Goal: Check status: Check status

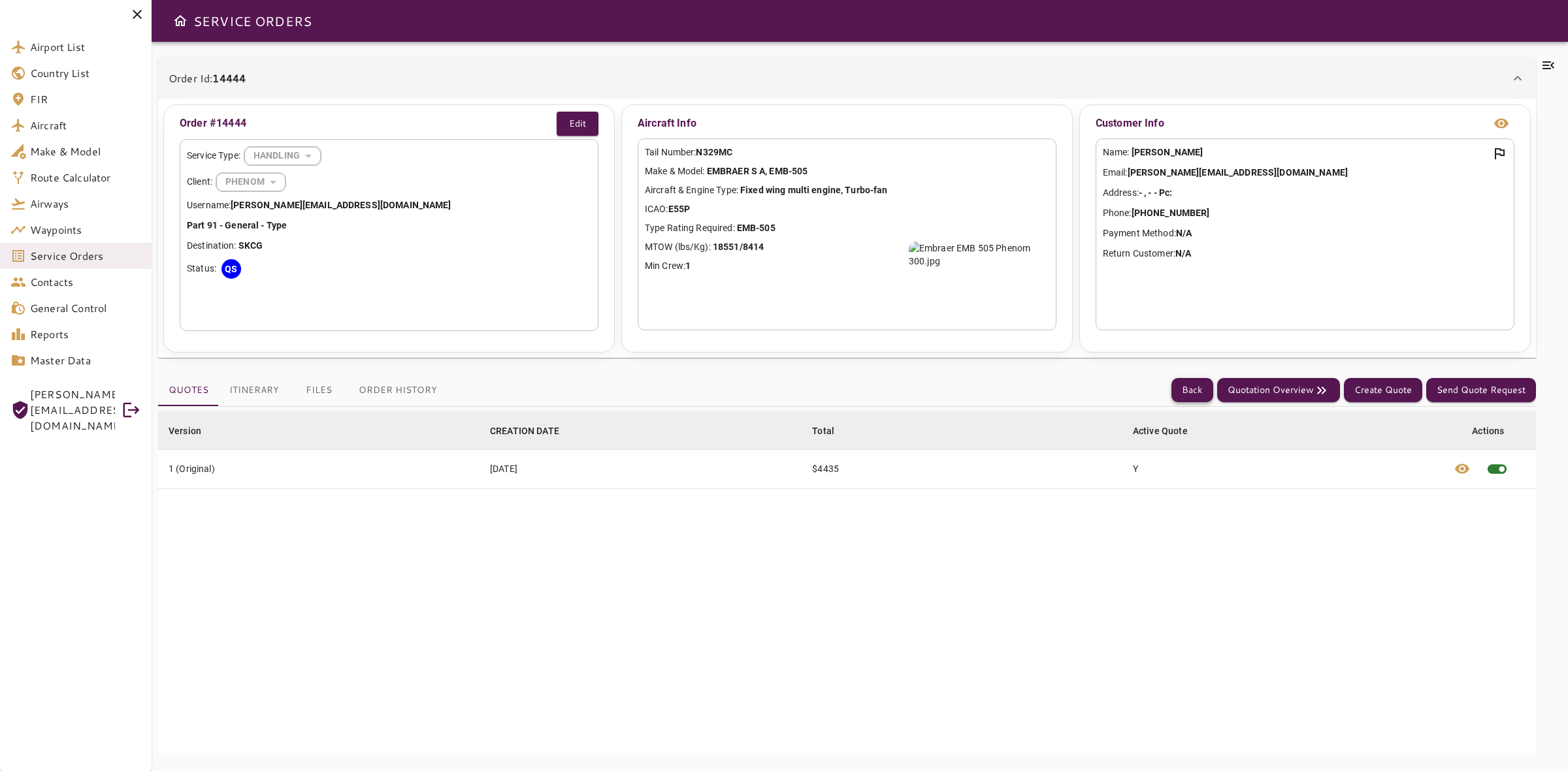
scroll to position [56, 0]
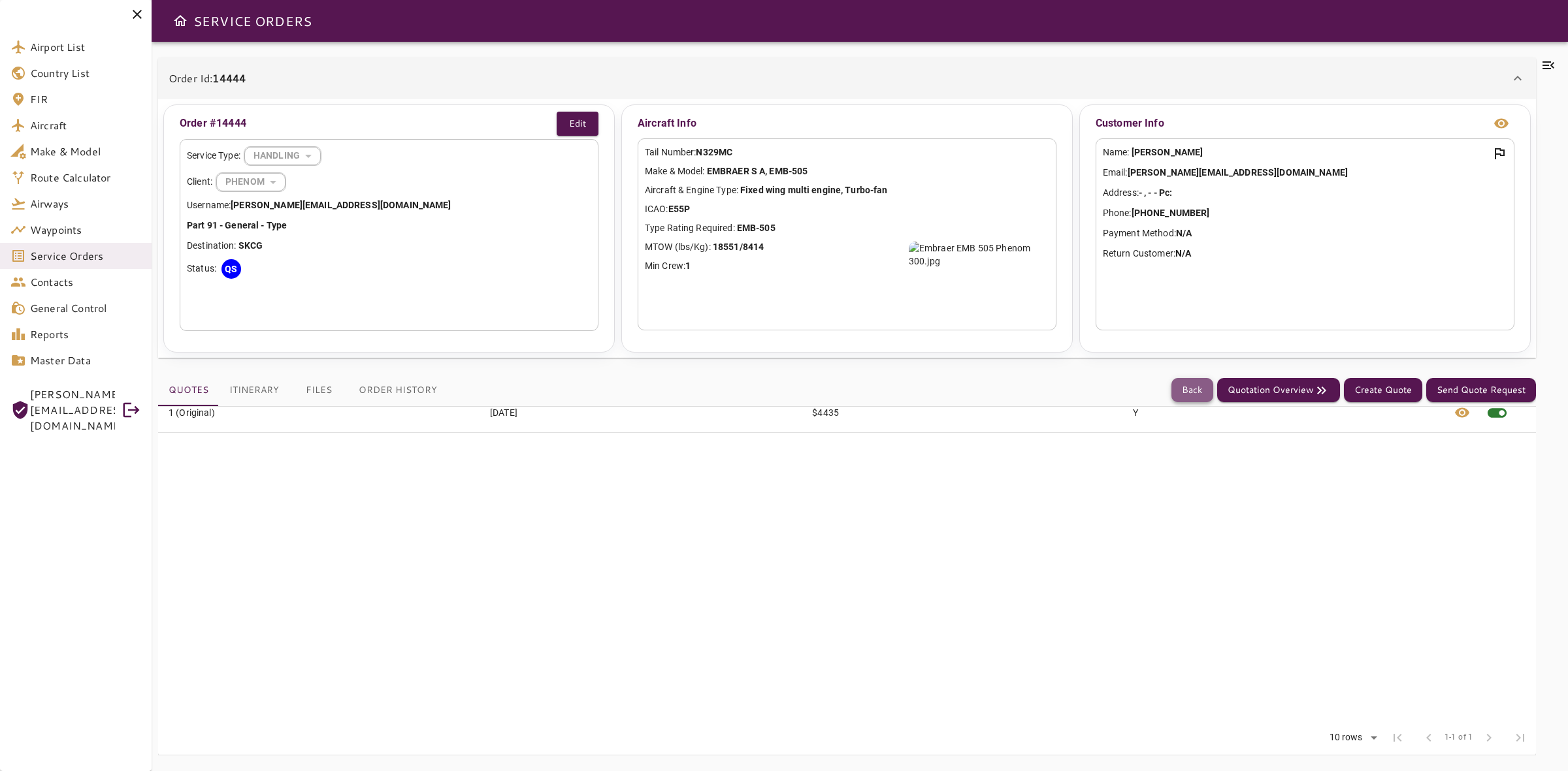
click at [1175, 389] on button "Back" at bounding box center [1192, 390] width 42 height 24
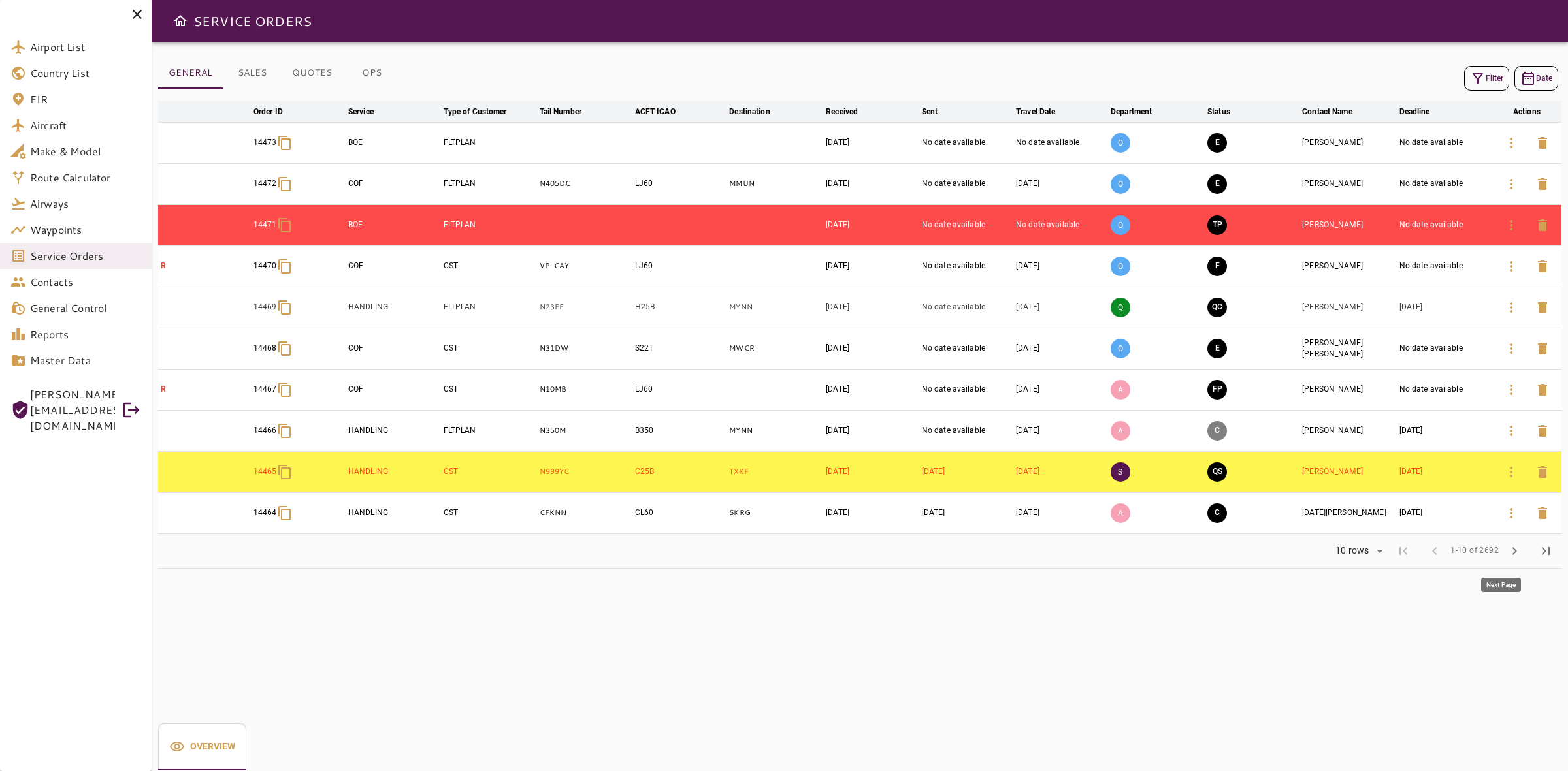
click at [1516, 559] on span "chevron_right" at bounding box center [1514, 550] width 15 height 15
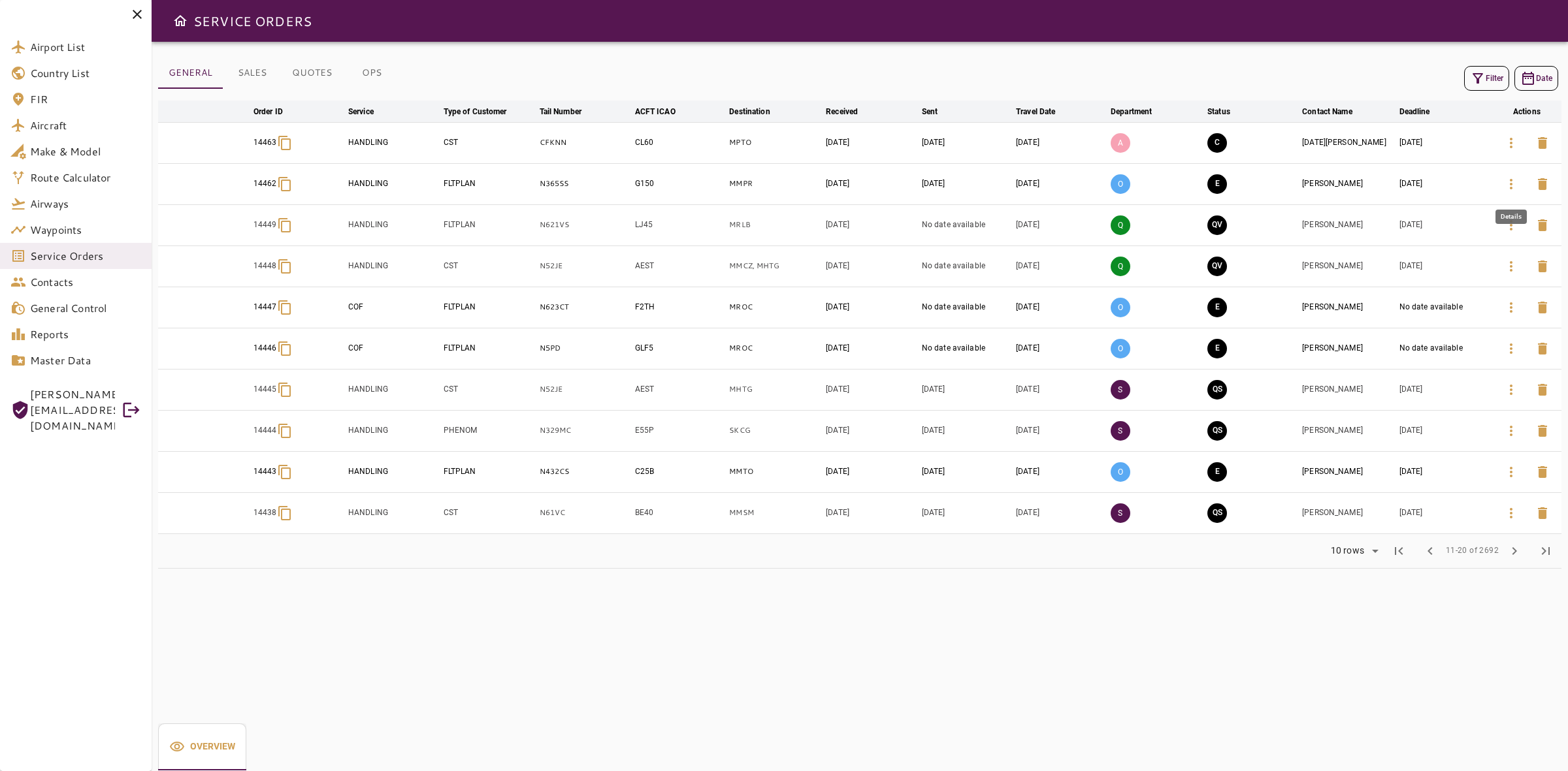
click at [1504, 181] on icon "button" at bounding box center [1511, 183] width 15 height 15
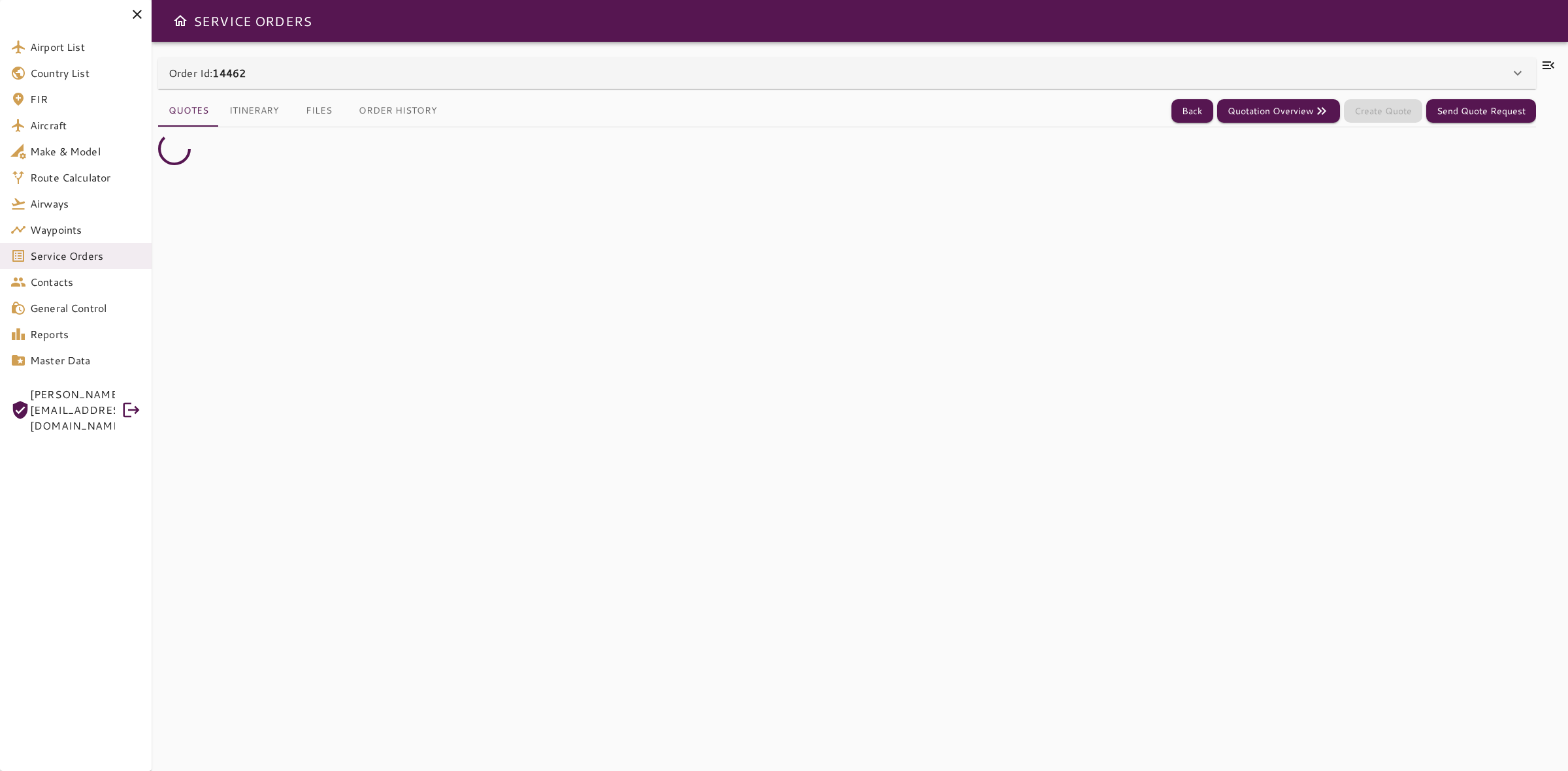
click at [672, 66] on div "Order Id: 14462" at bounding box center [840, 73] width 1342 height 15
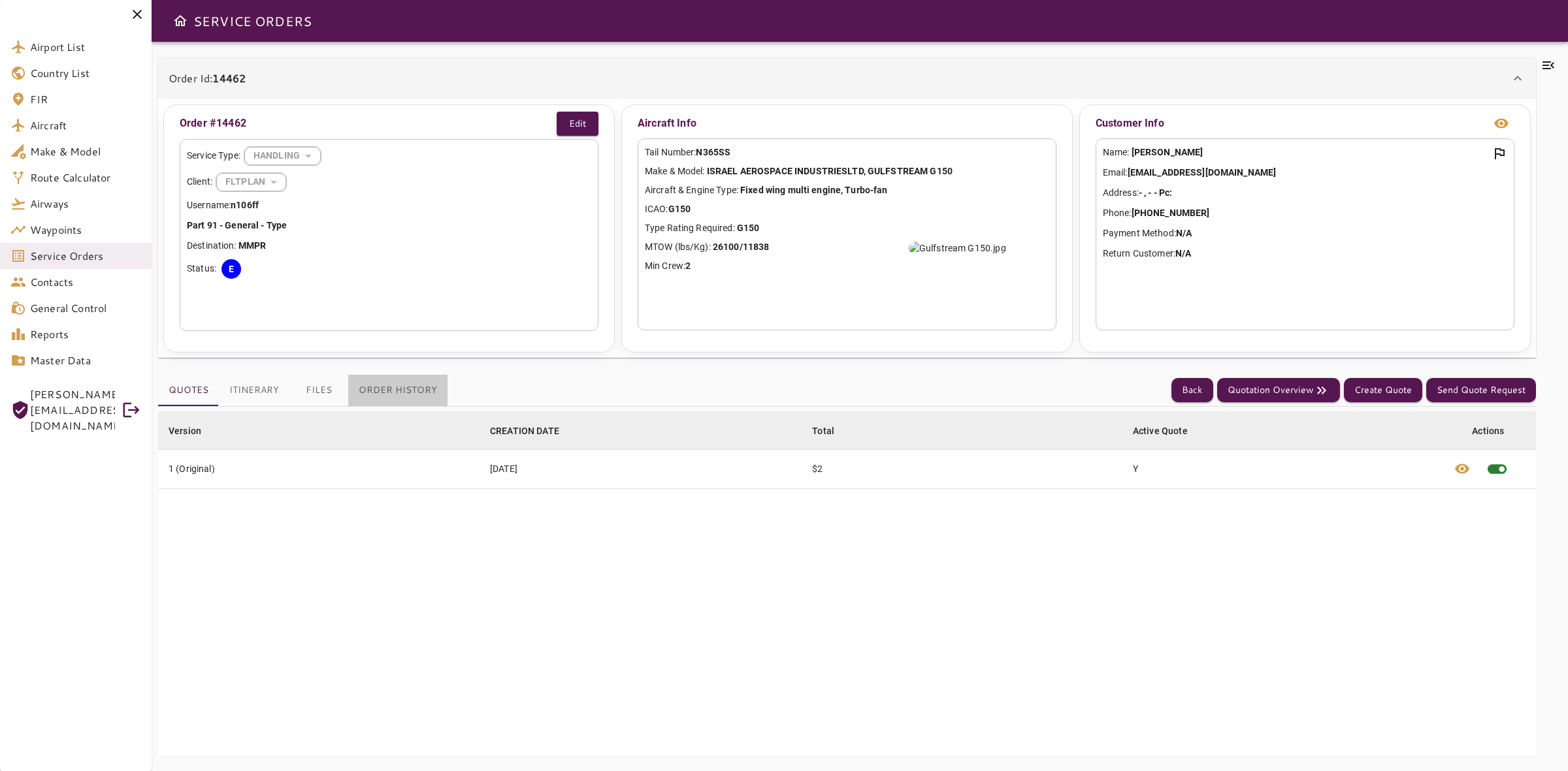
click at [412, 385] on button "Order History" at bounding box center [397, 390] width 99 height 32
